Goal: Communication & Community: Answer question/provide support

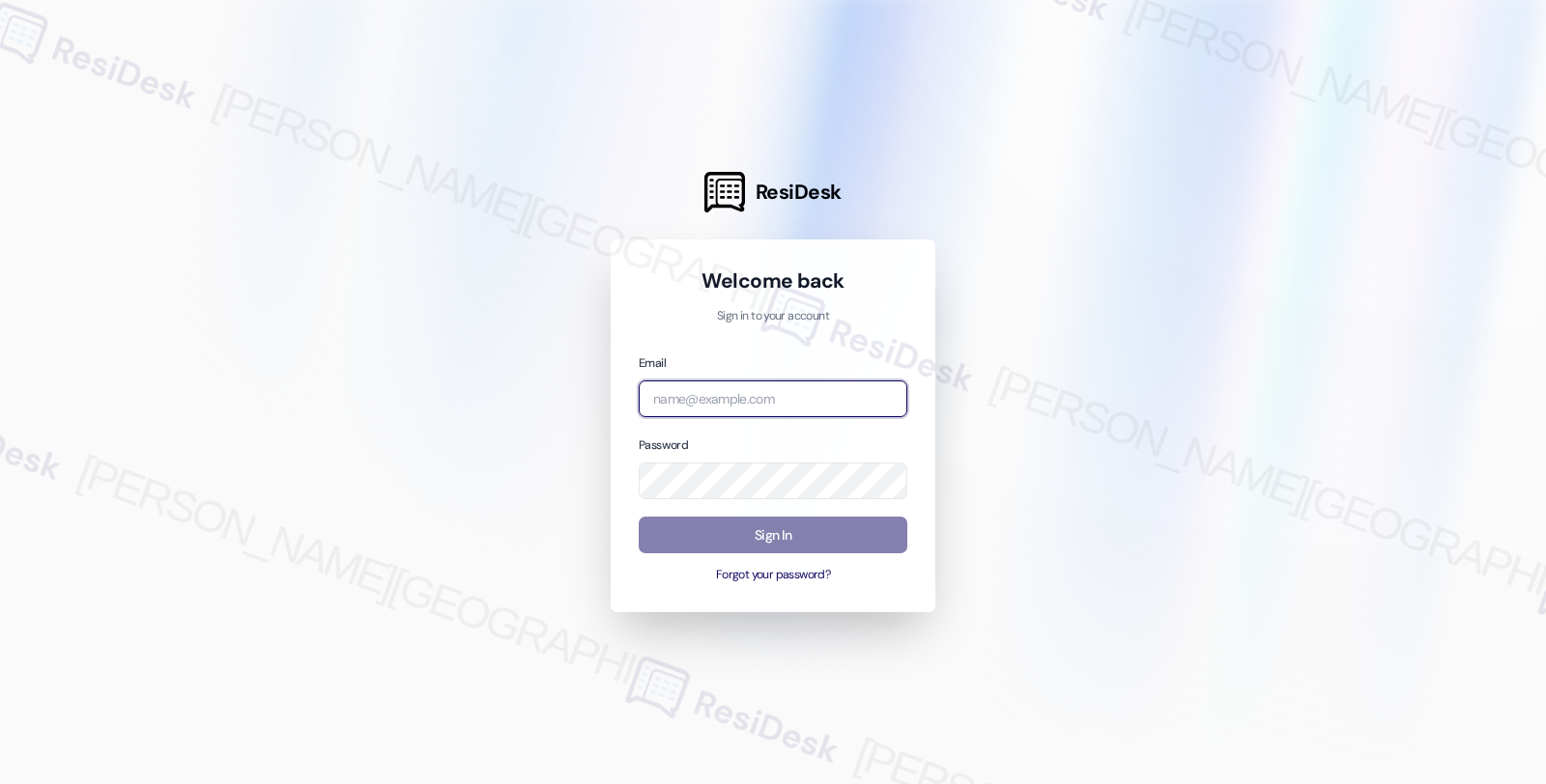
click at [688, 404] on input "email" at bounding box center [773, 399] width 268 height 38
type input "automated-surveys-orion_housing-fides.[PERSON_NAME]@orion_[DOMAIN_NAME]"
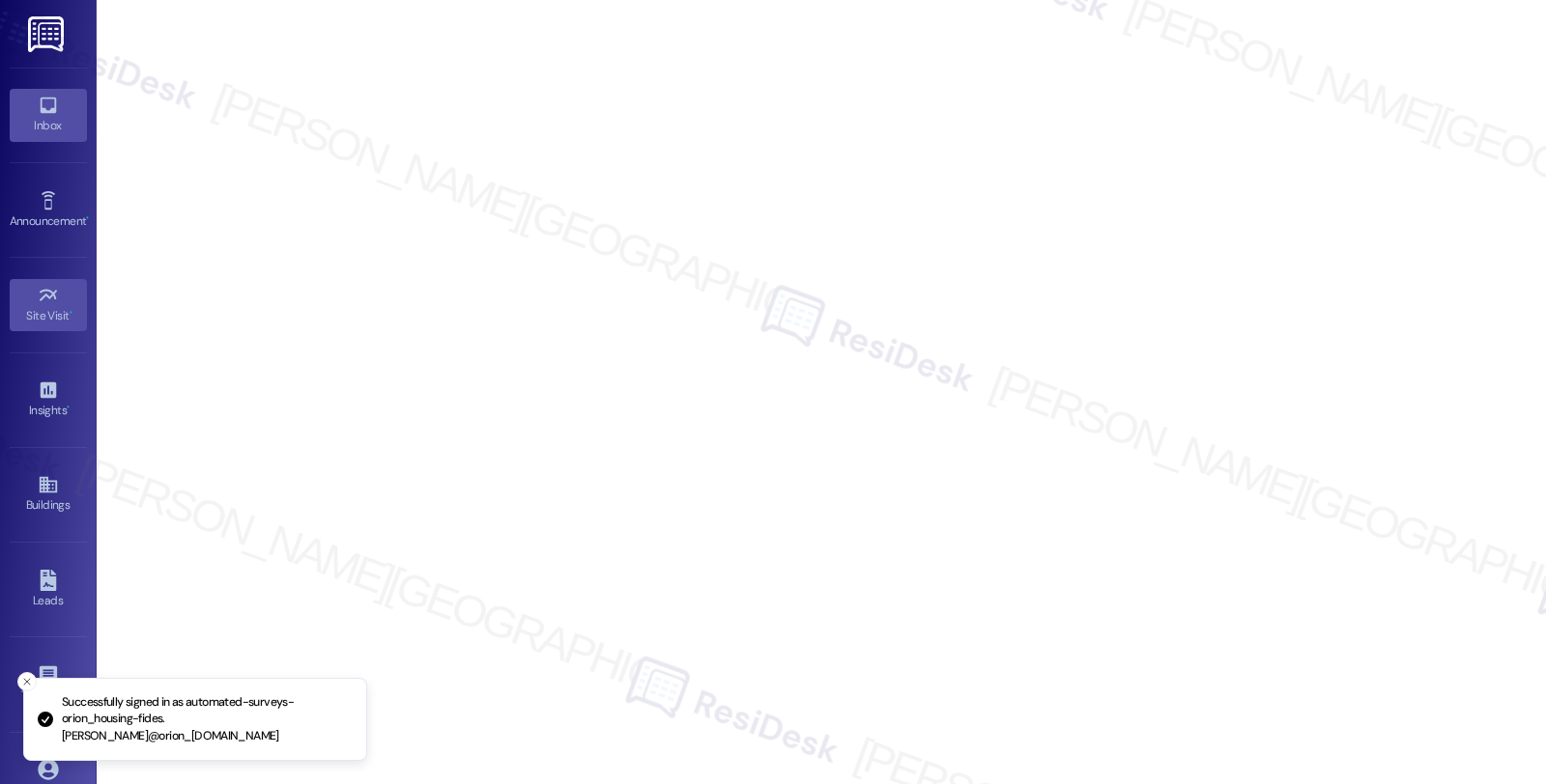
drag, startPoint x: 340, startPoint y: 16, endPoint x: 29, endPoint y: 120, distance: 327.9
click at [29, 120] on div "Inbox" at bounding box center [48, 126] width 97 height 20
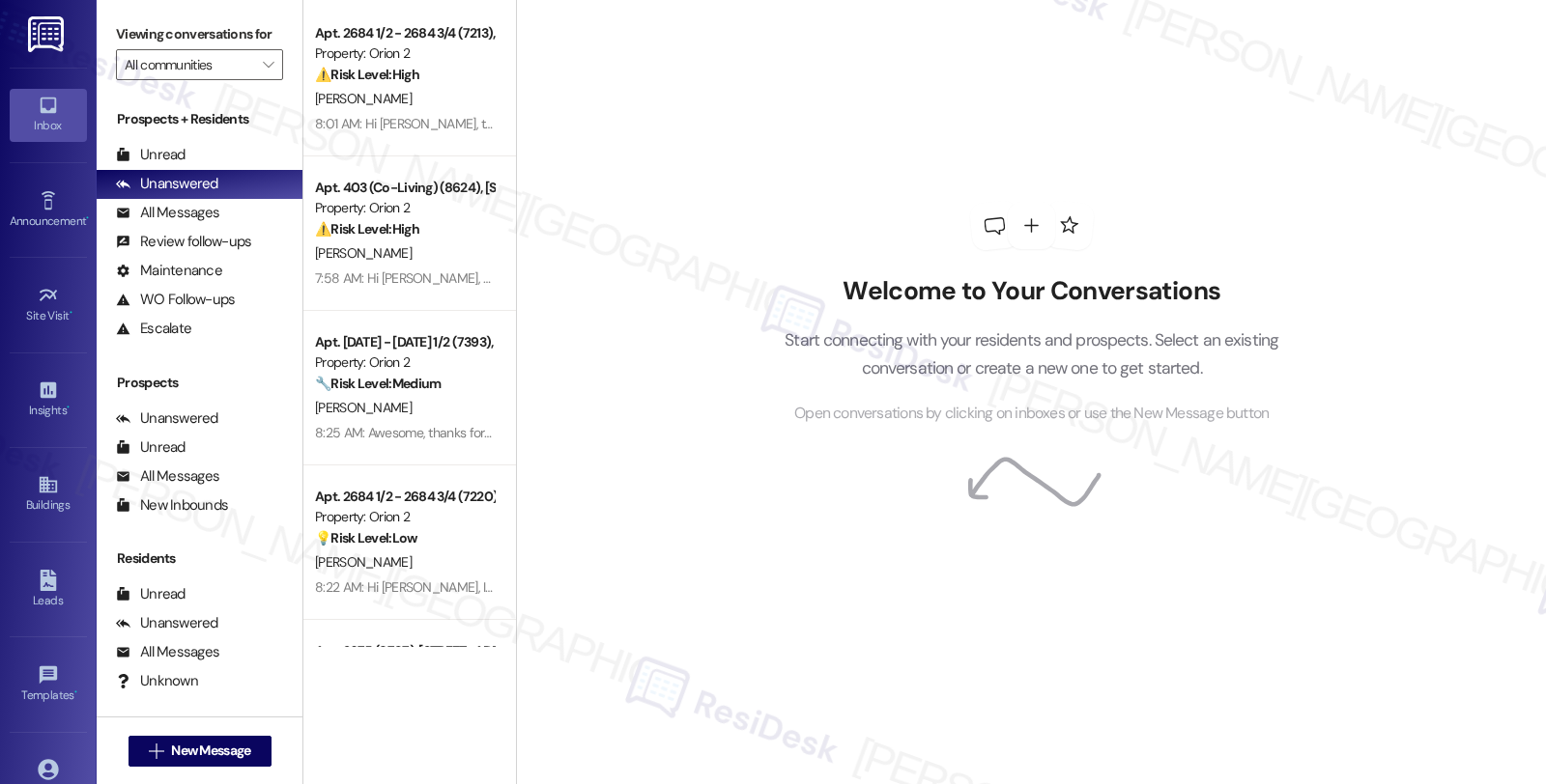
scroll to position [7079, 0]
